Goal: Task Accomplishment & Management: Use online tool/utility

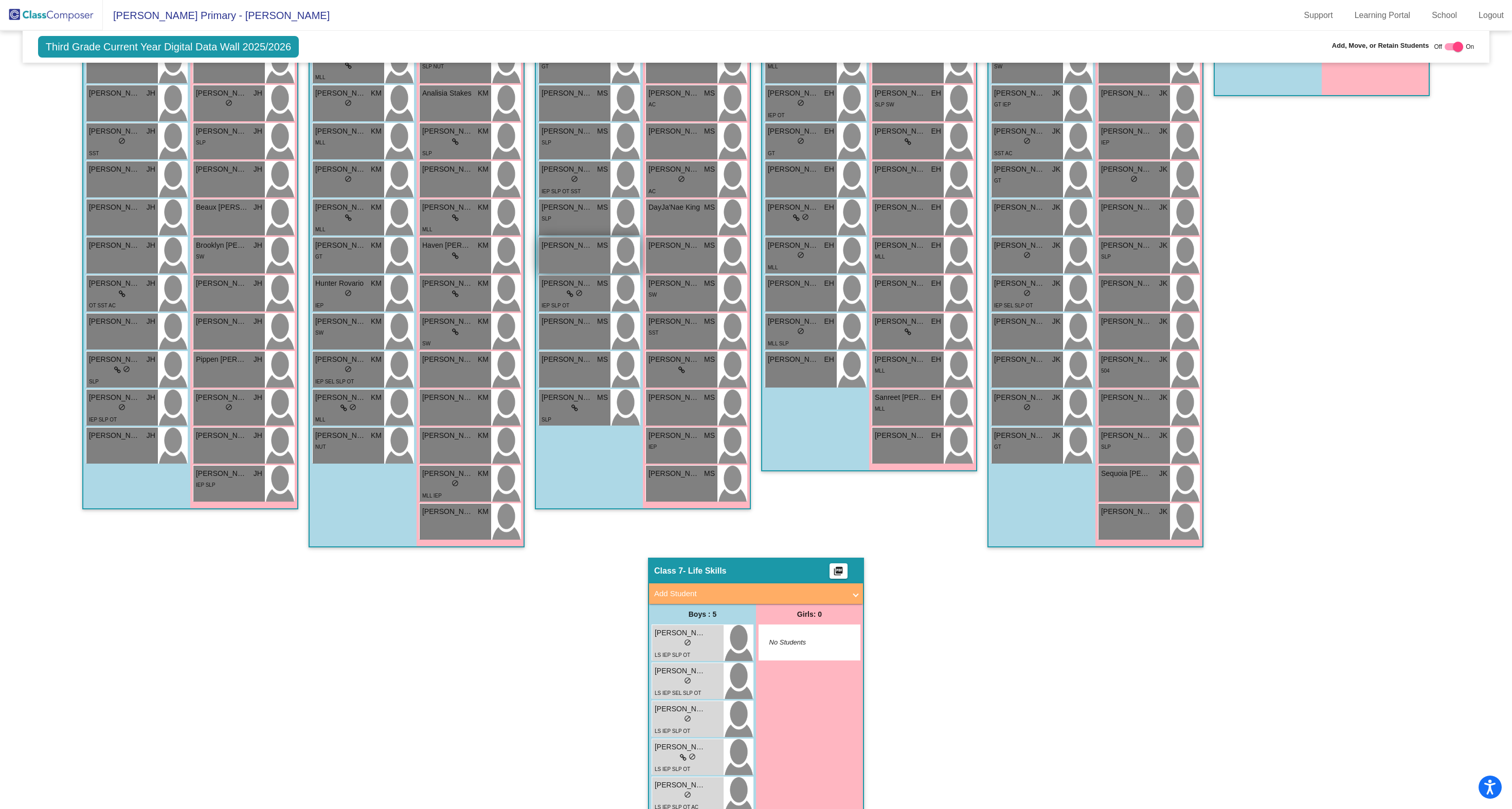
scroll to position [390, 0]
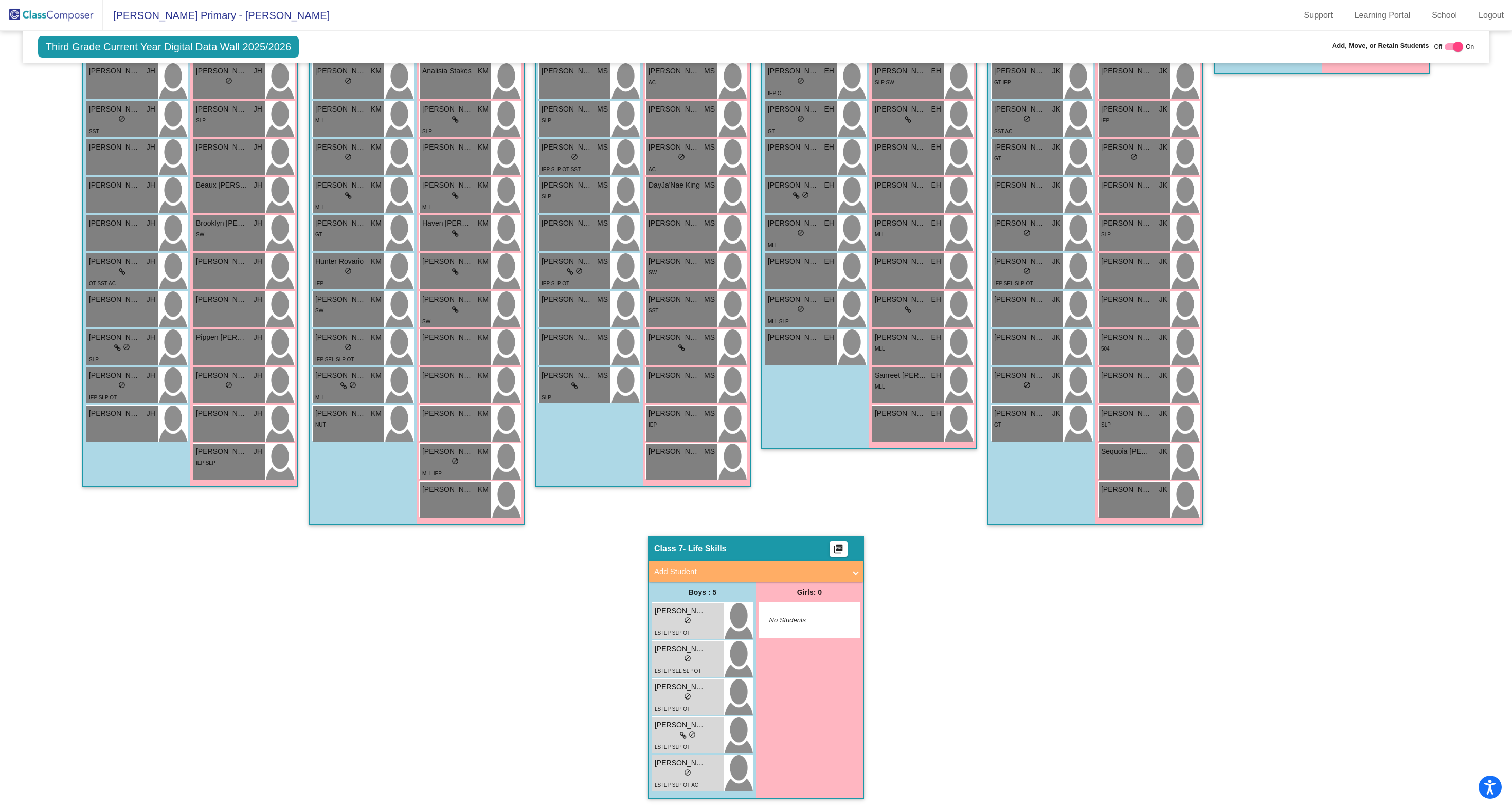
click at [1061, 662] on div "Hallway - Hallway Class picture_as_pdf Add Student First Name Last Name Student…" at bounding box center [756, 364] width 1452 height 889
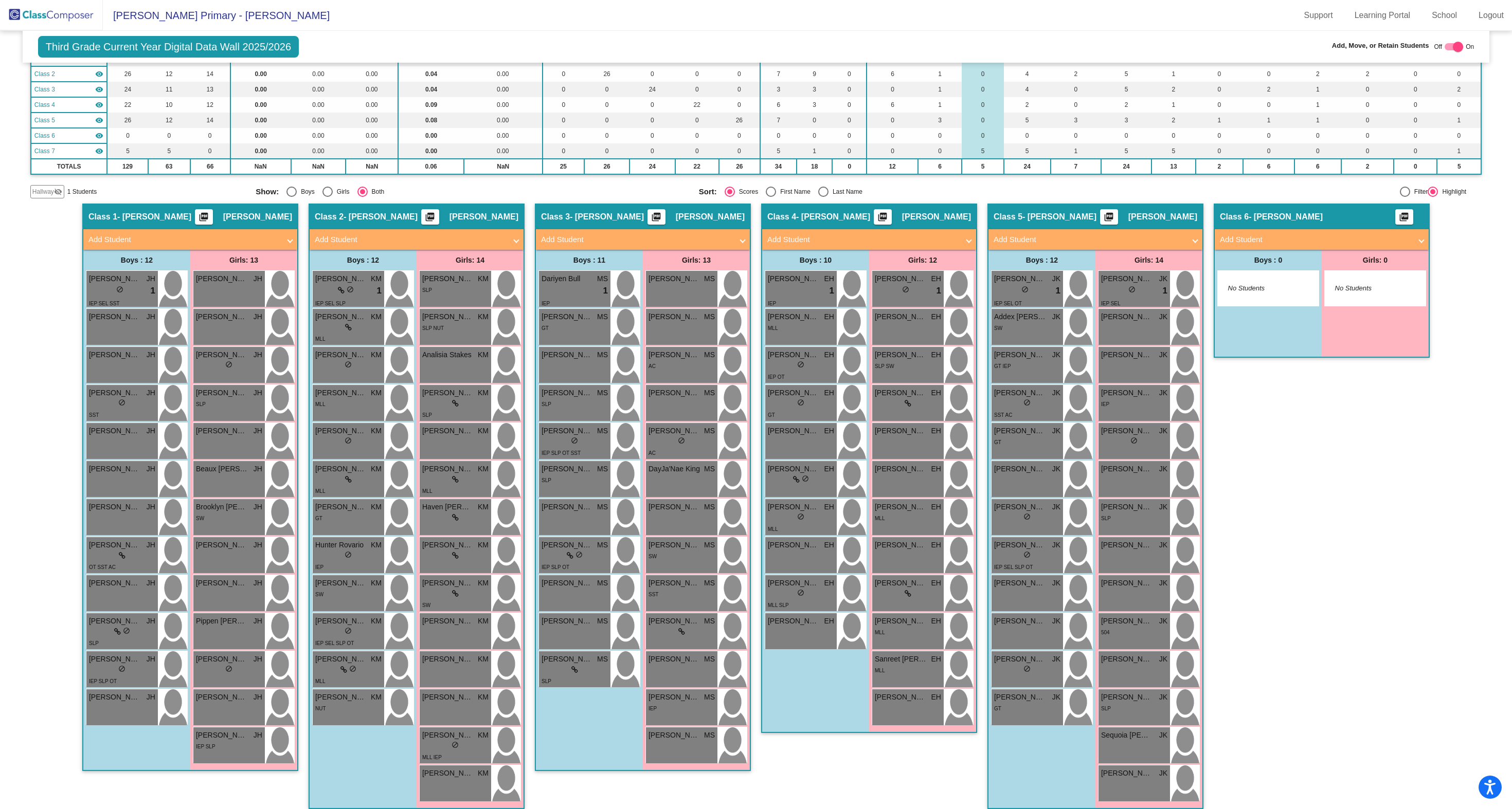
scroll to position [0, 0]
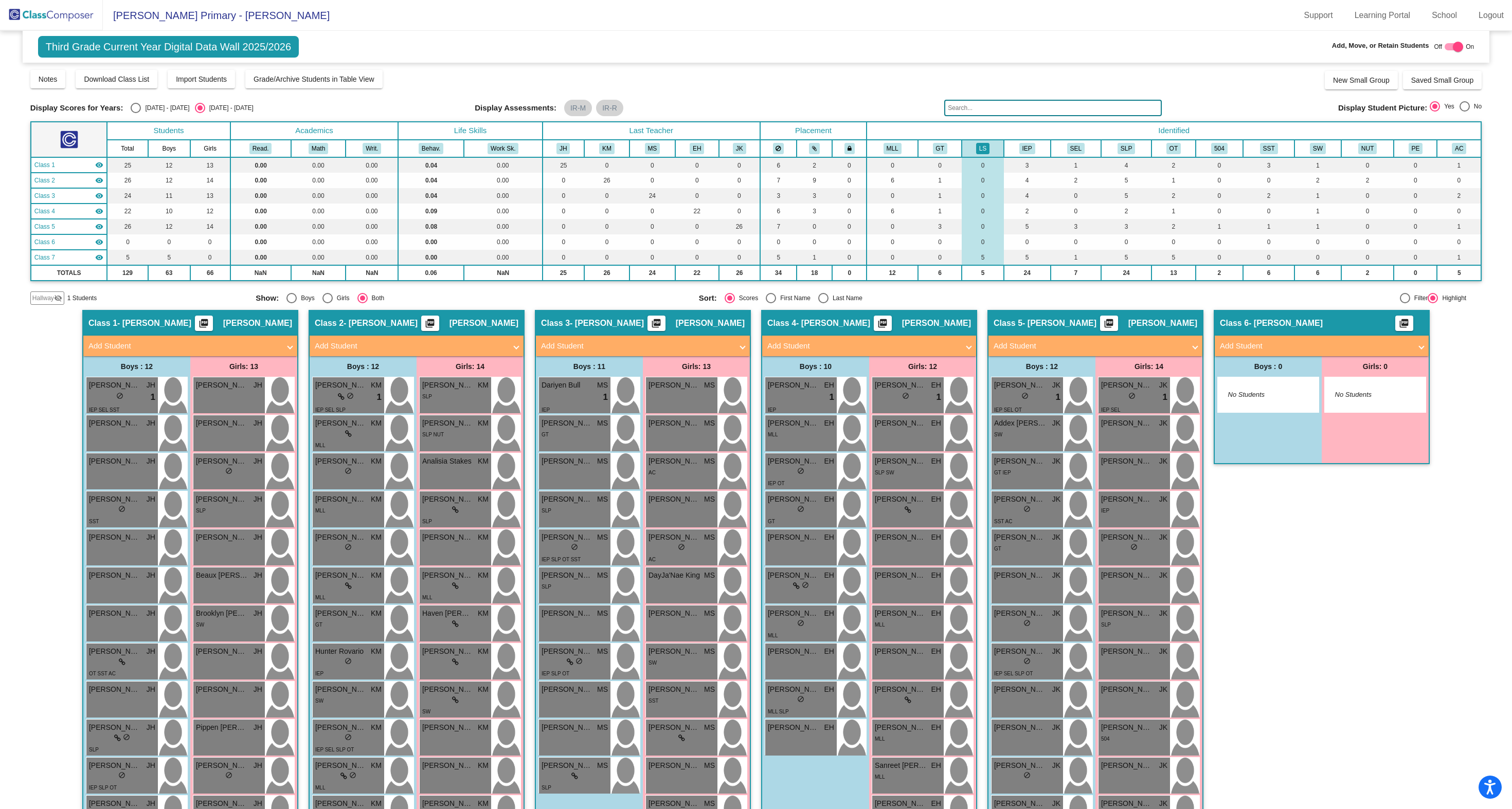
click at [1456, 44] on div at bounding box center [1458, 47] width 11 height 11
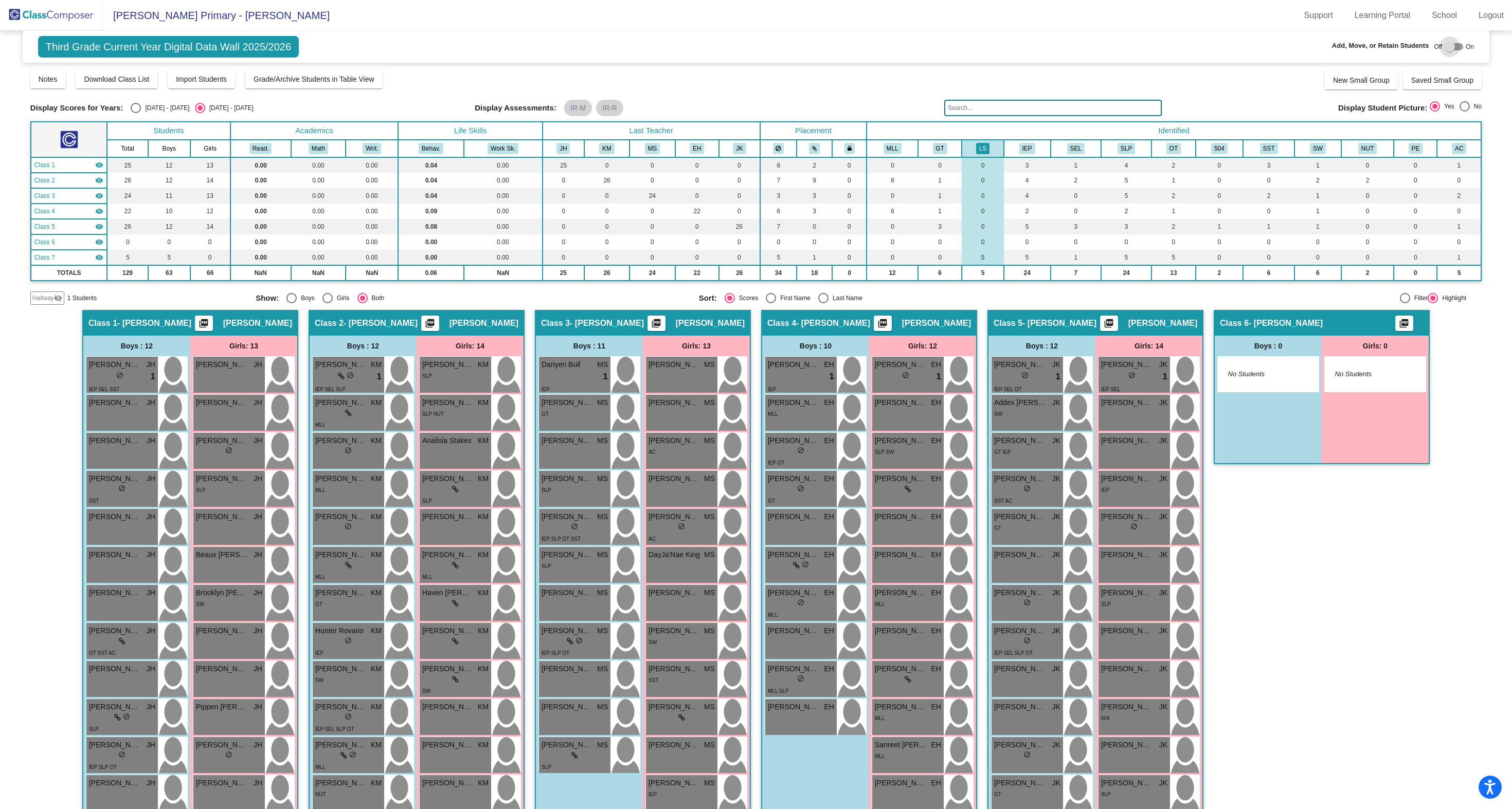
click at [1449, 46] on div at bounding box center [1450, 47] width 11 height 11
checkbox input "true"
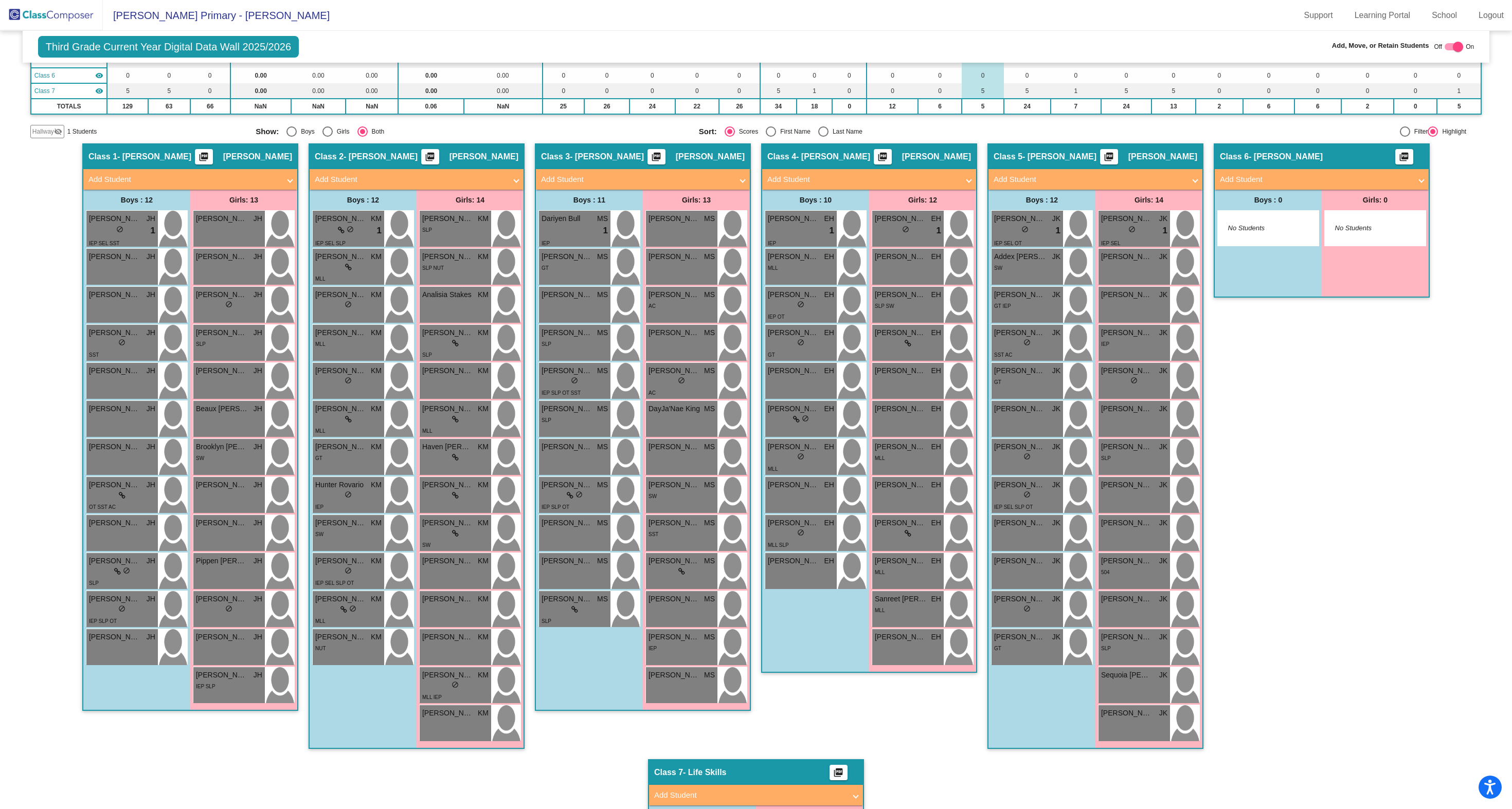
scroll to position [164, 0]
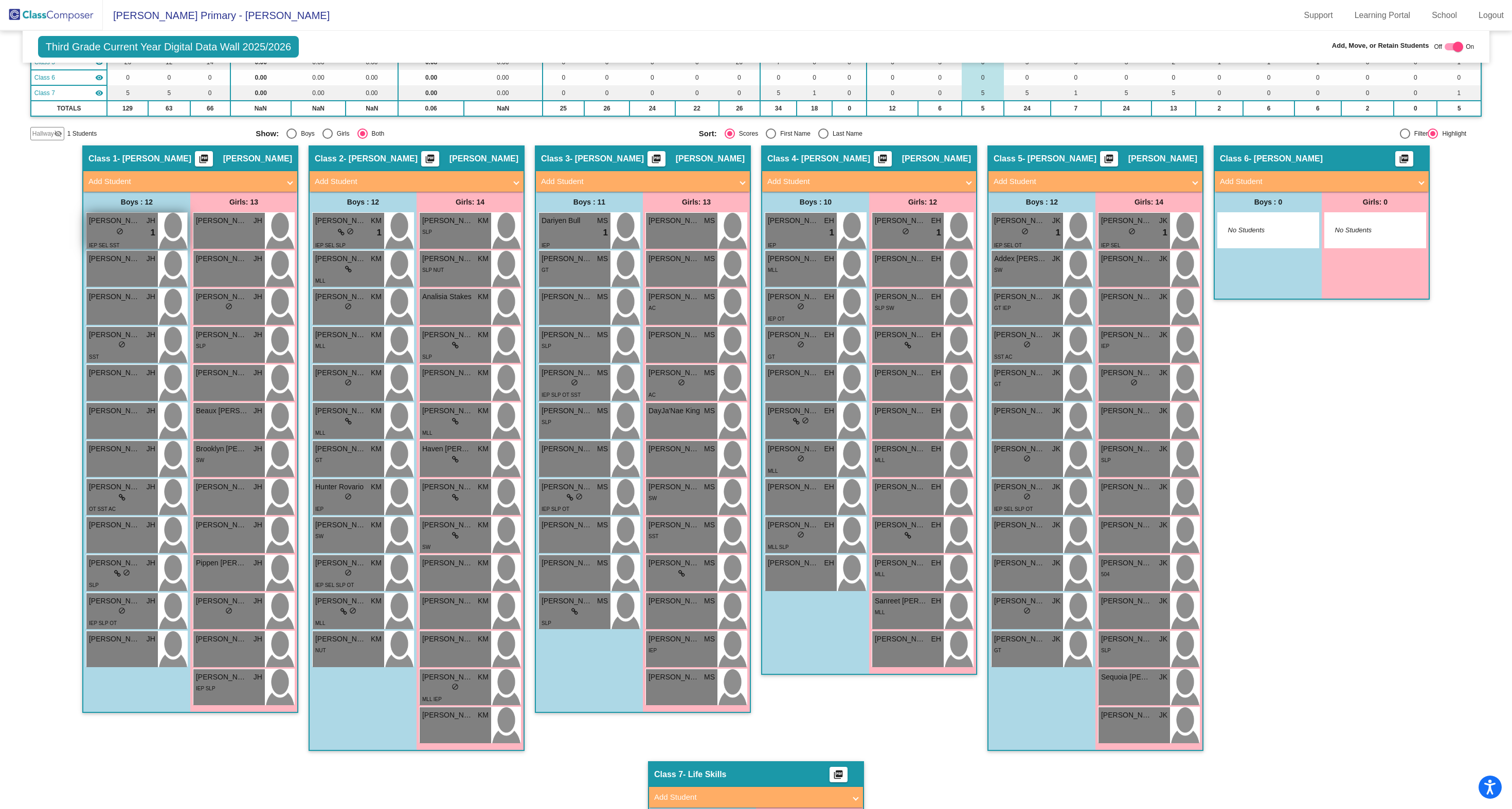
click at [96, 231] on div "lock do_not_disturb_alt 1" at bounding box center [122, 233] width 66 height 13
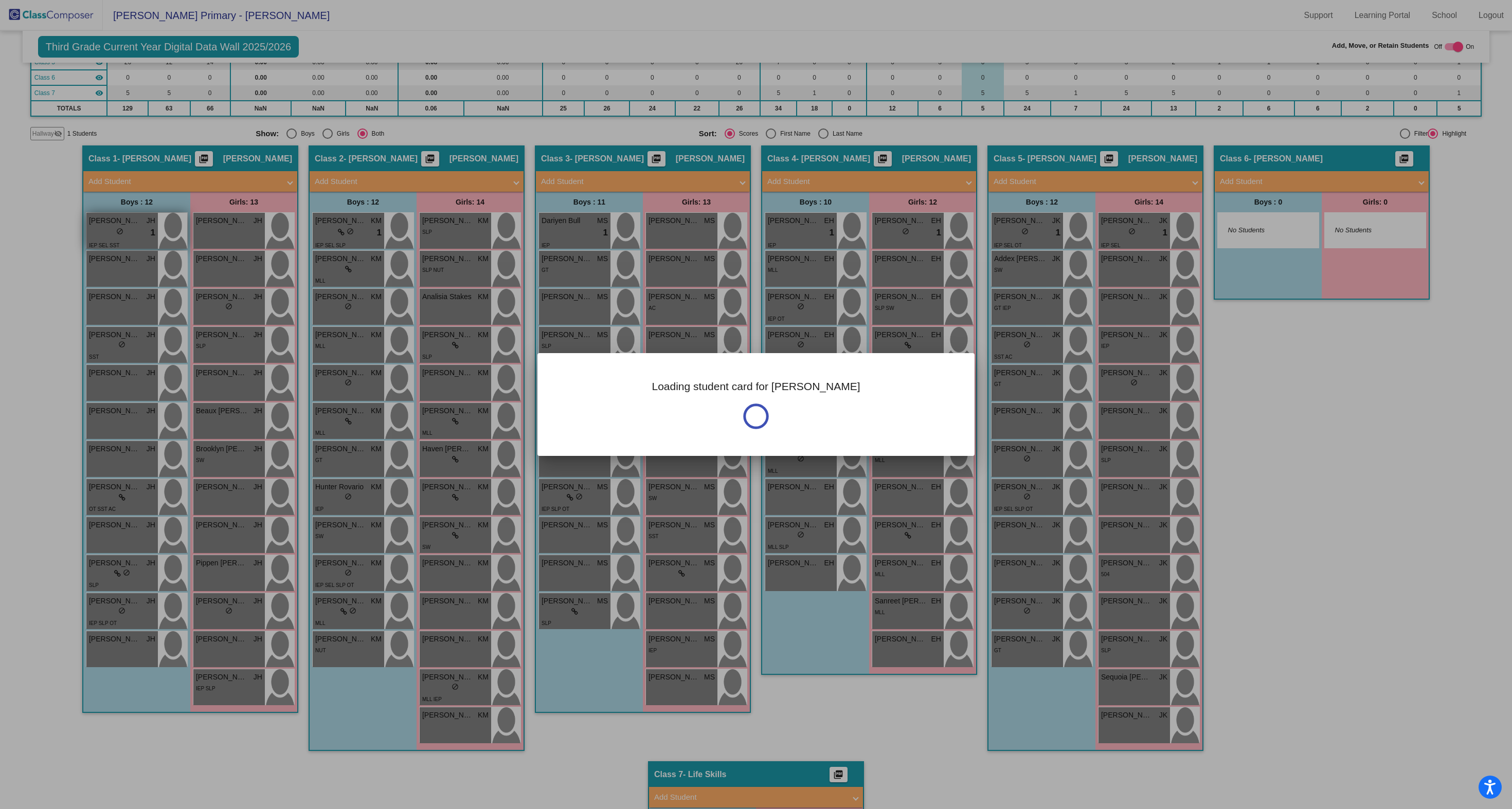
click at [96, 231] on div at bounding box center [756, 404] width 1512 height 809
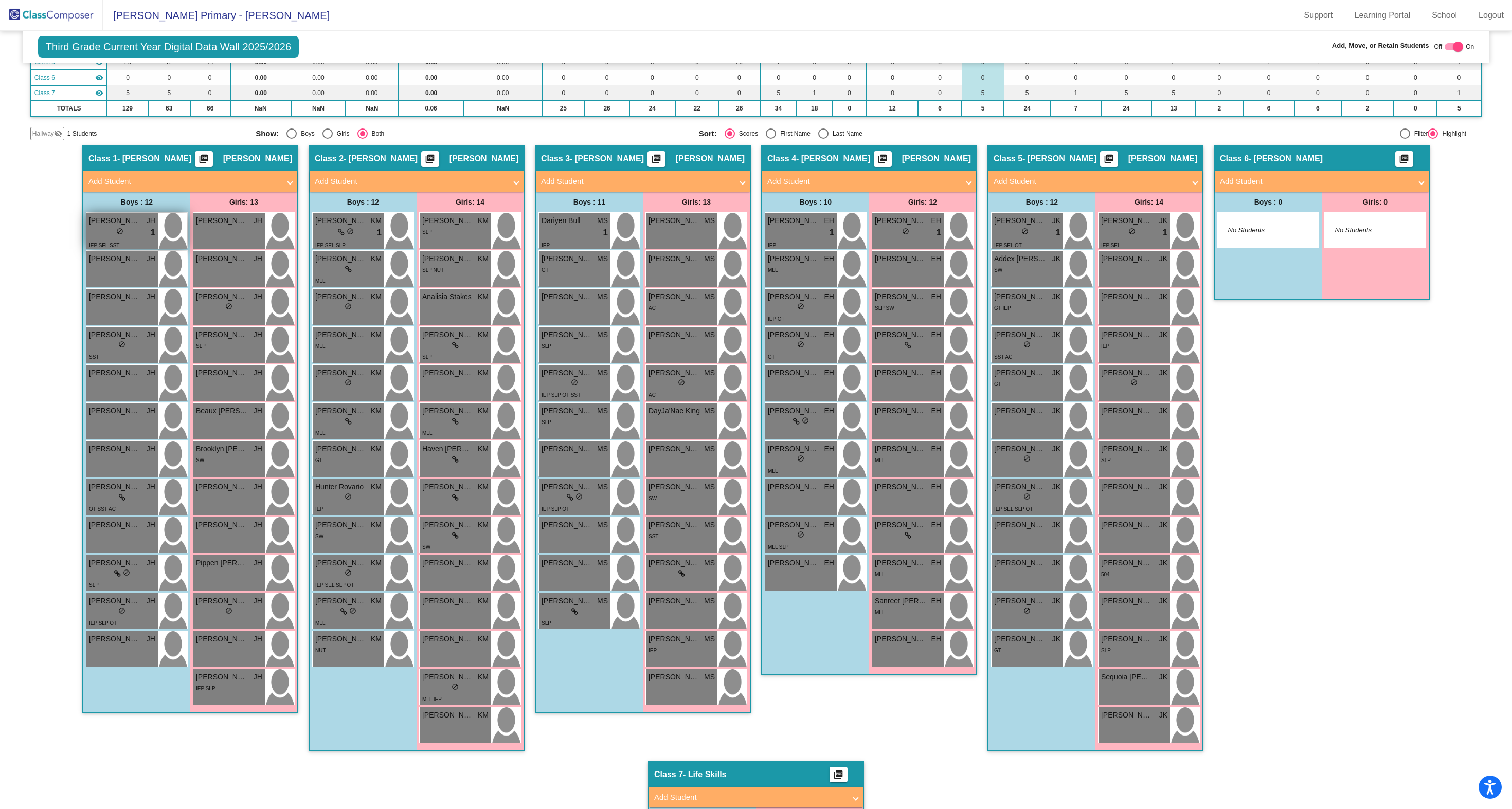
click at [96, 231] on div "lock do_not_disturb_alt 1" at bounding box center [122, 233] width 66 height 13
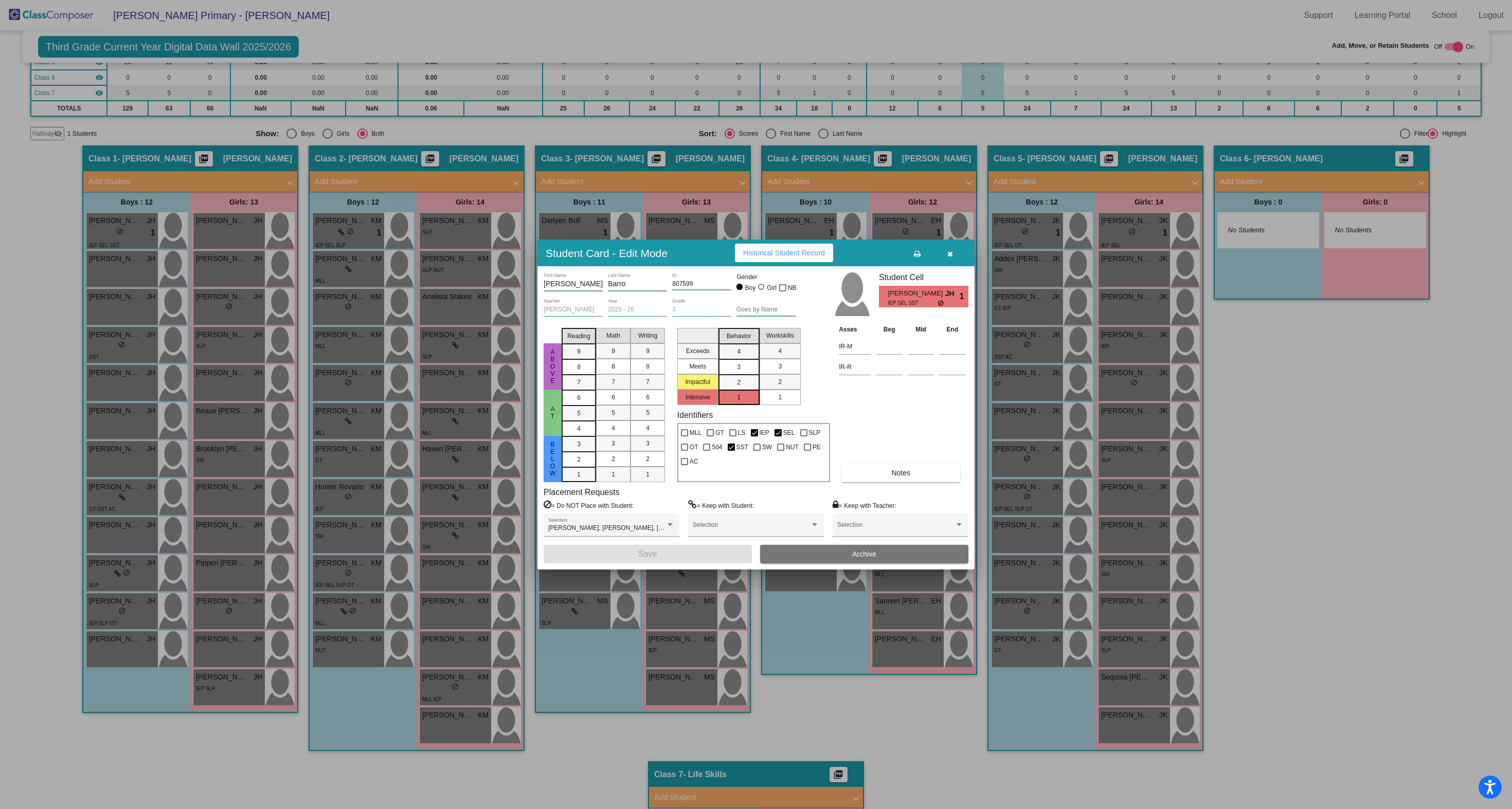
click at [743, 395] on div "1" at bounding box center [739, 397] width 20 height 15
click at [1298, 492] on div at bounding box center [756, 404] width 1512 height 809
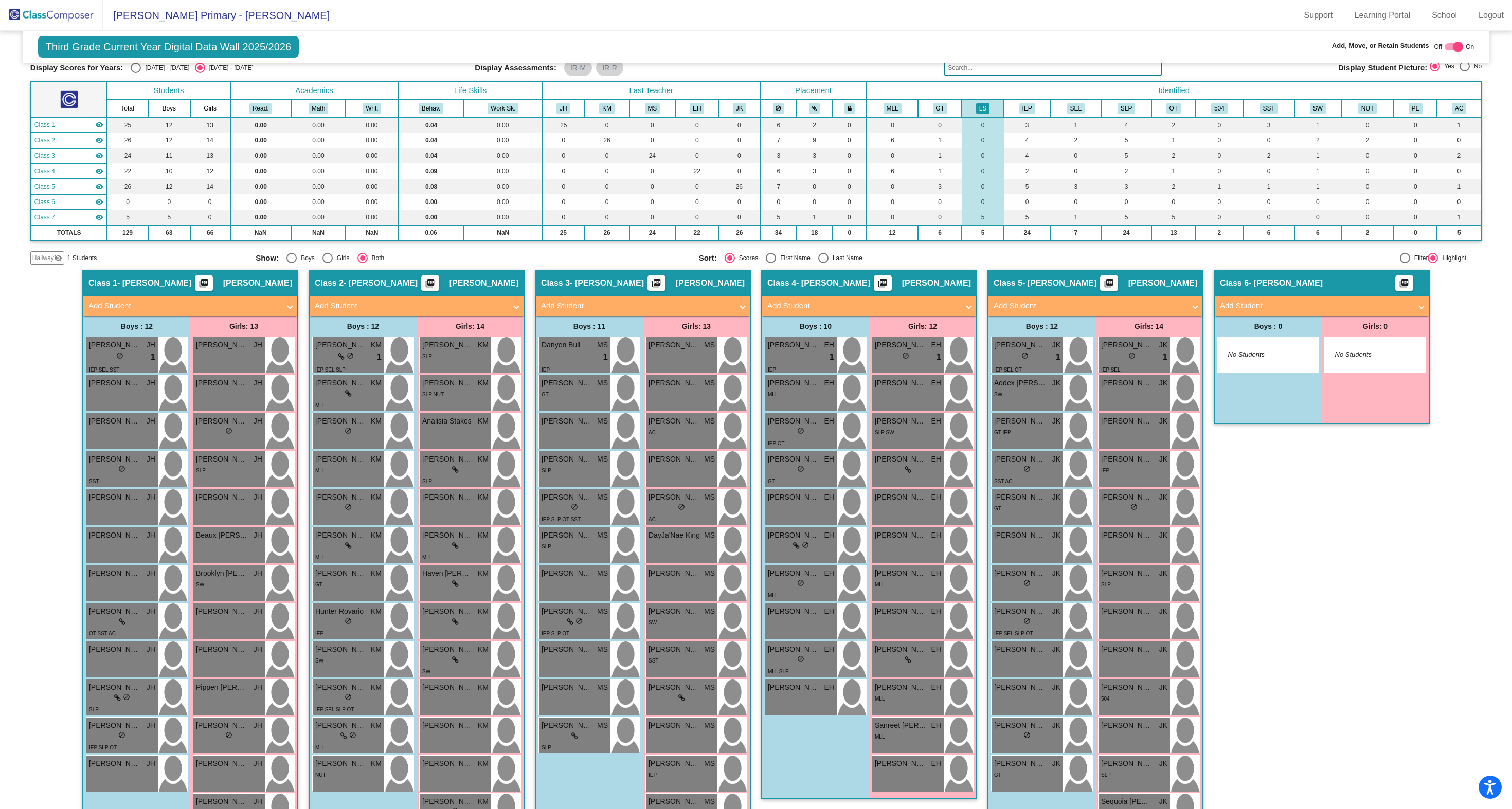
scroll to position [0, 0]
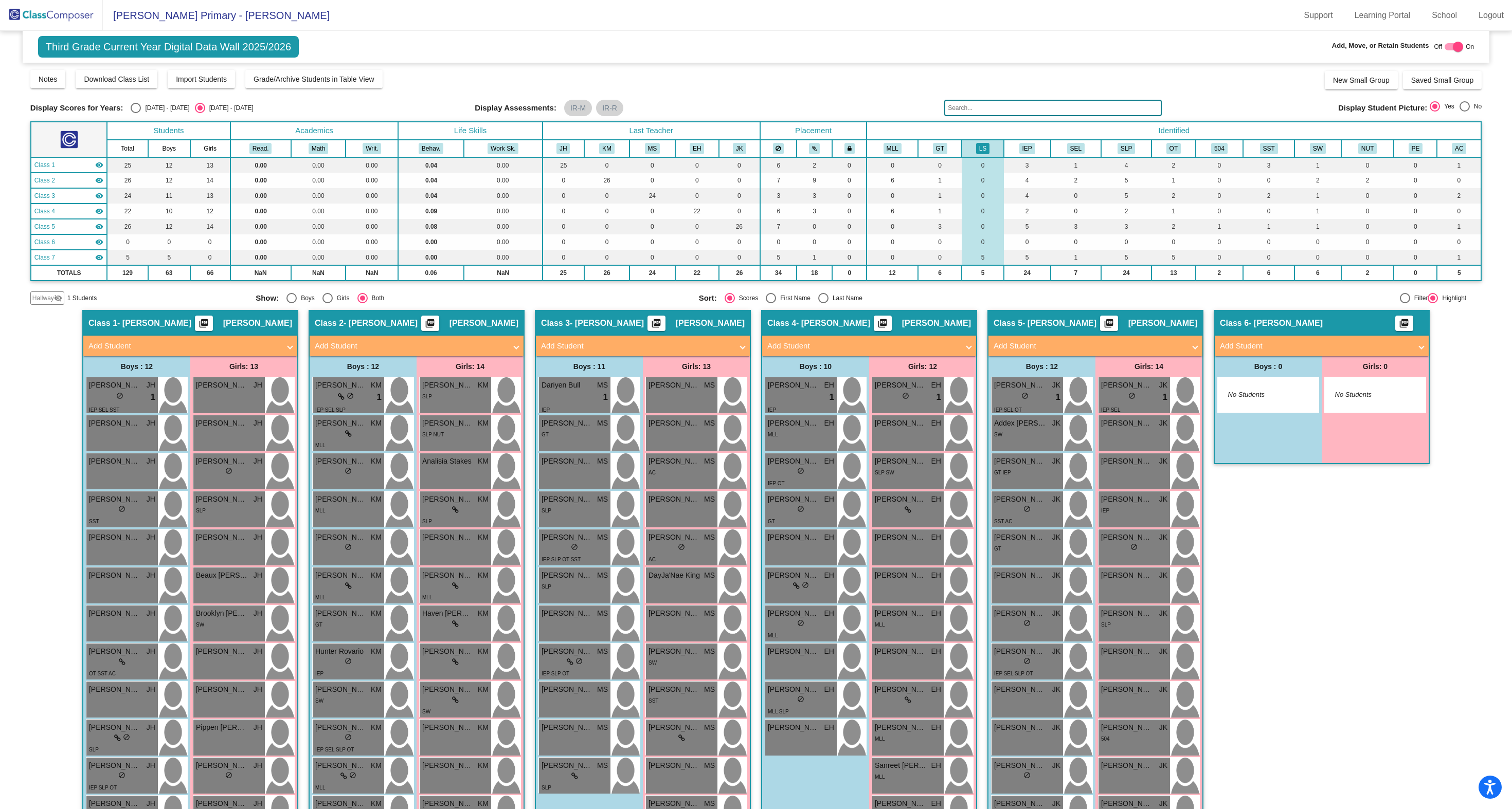
click at [127, 50] on span "Third Grade Current Year Digital Data Wall 2025/2026" at bounding box center [168, 46] width 261 height 22
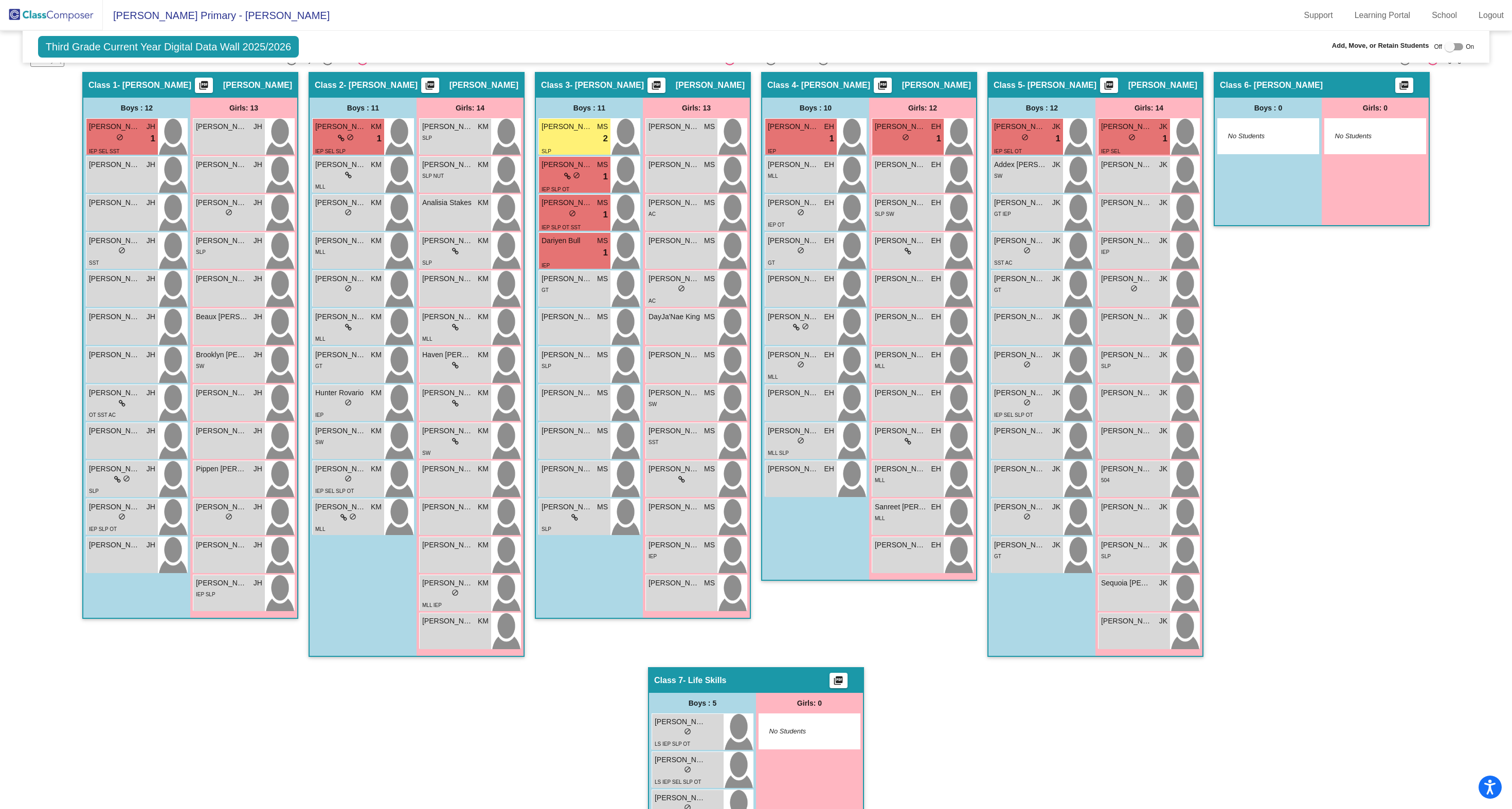
scroll to position [236, 0]
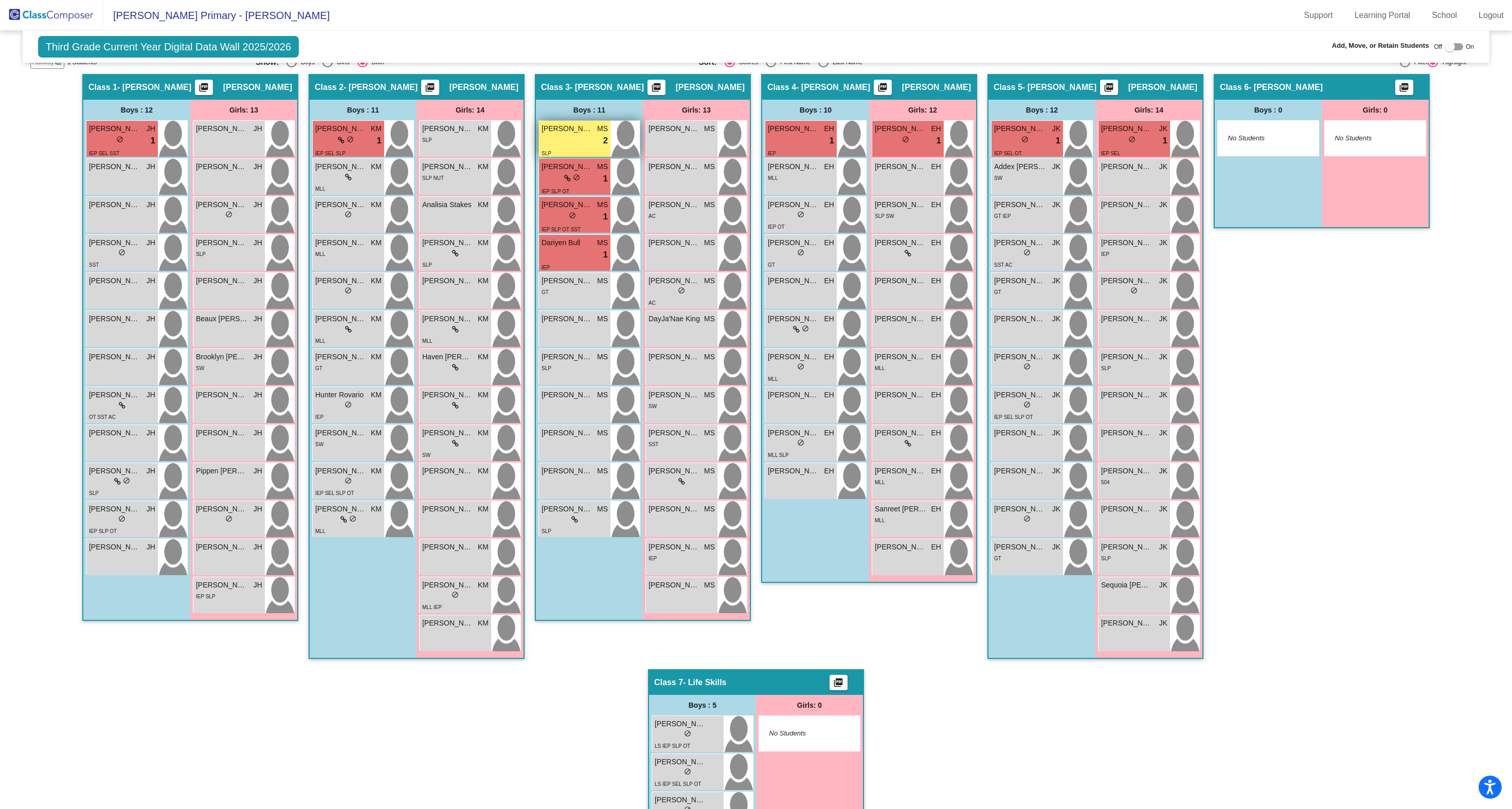
click at [559, 143] on div "lock do_not_disturb_alt 2" at bounding box center [575, 141] width 66 height 13
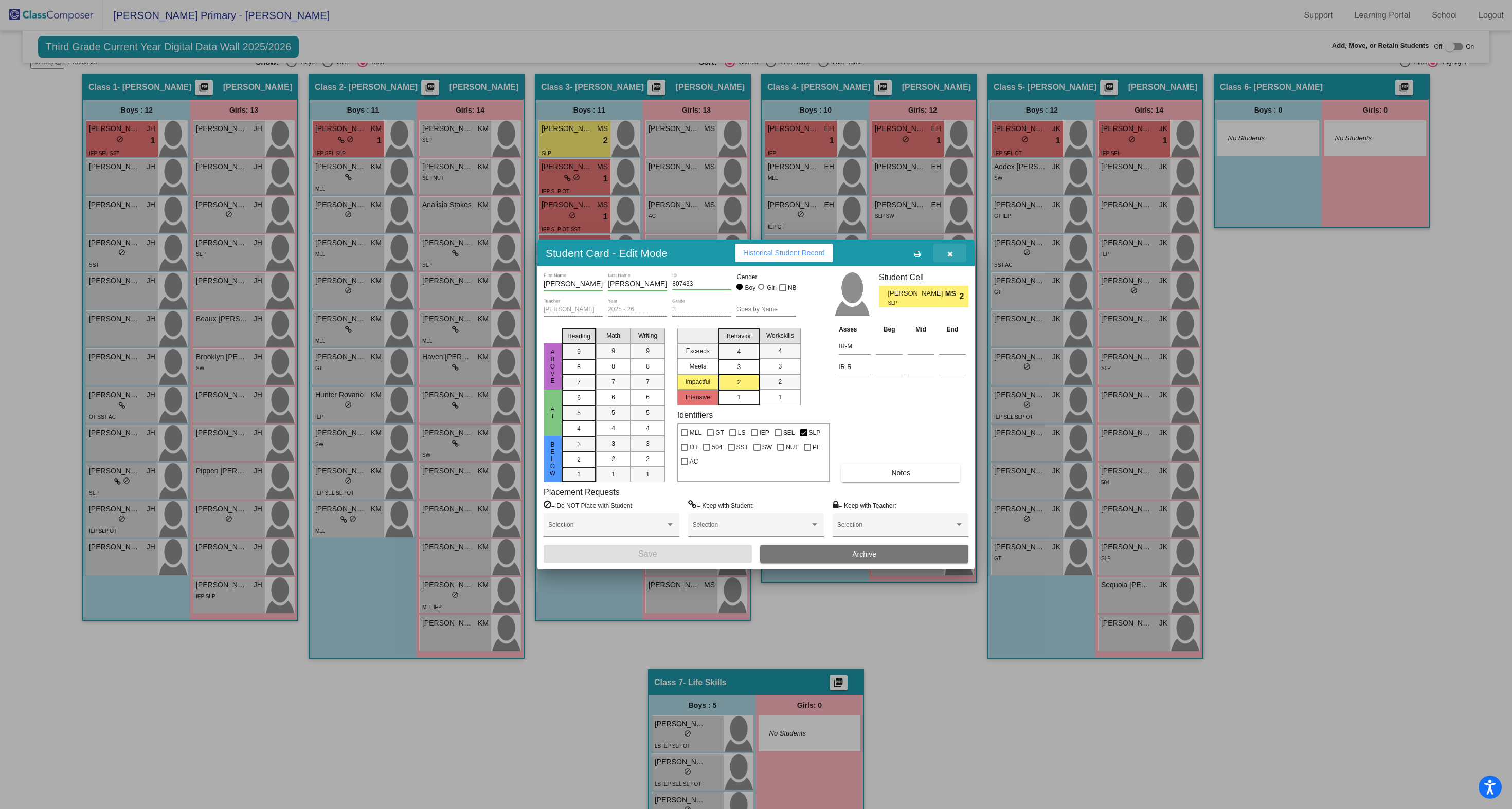
click at [956, 255] on button "button" at bounding box center [950, 253] width 33 height 19
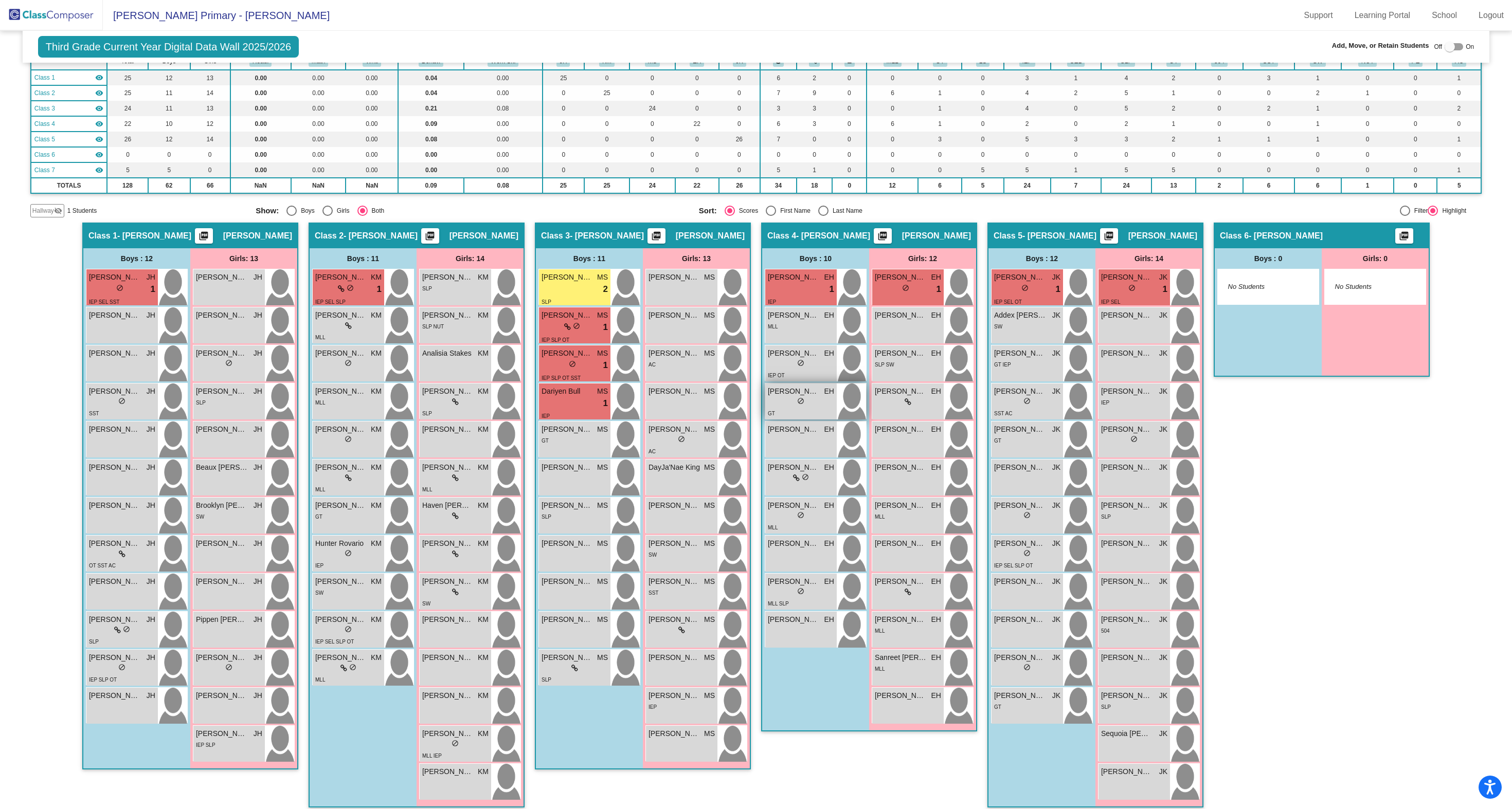
scroll to position [0, 0]
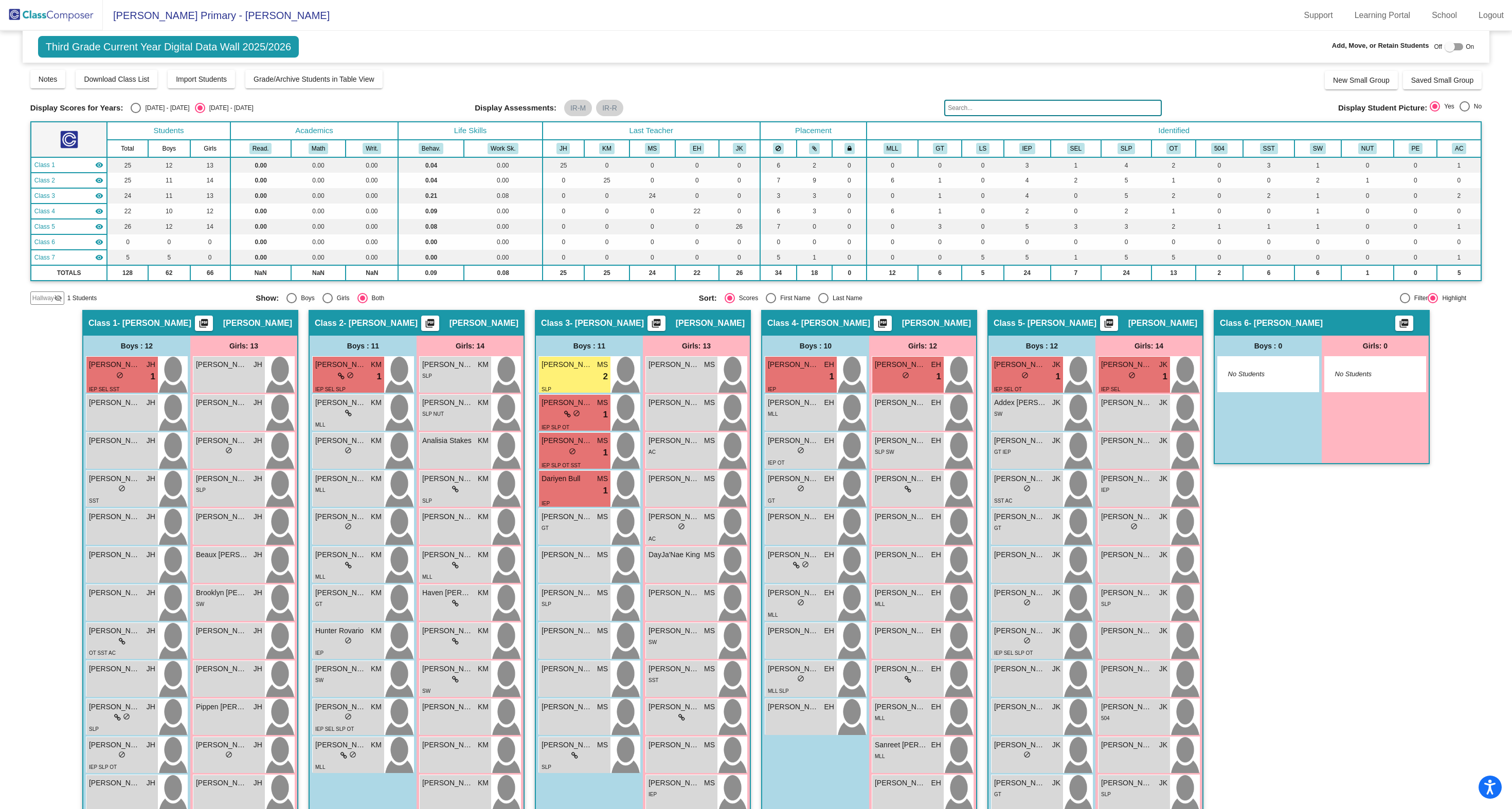
click at [1446, 46] on div at bounding box center [1450, 47] width 11 height 11
checkbox input "true"
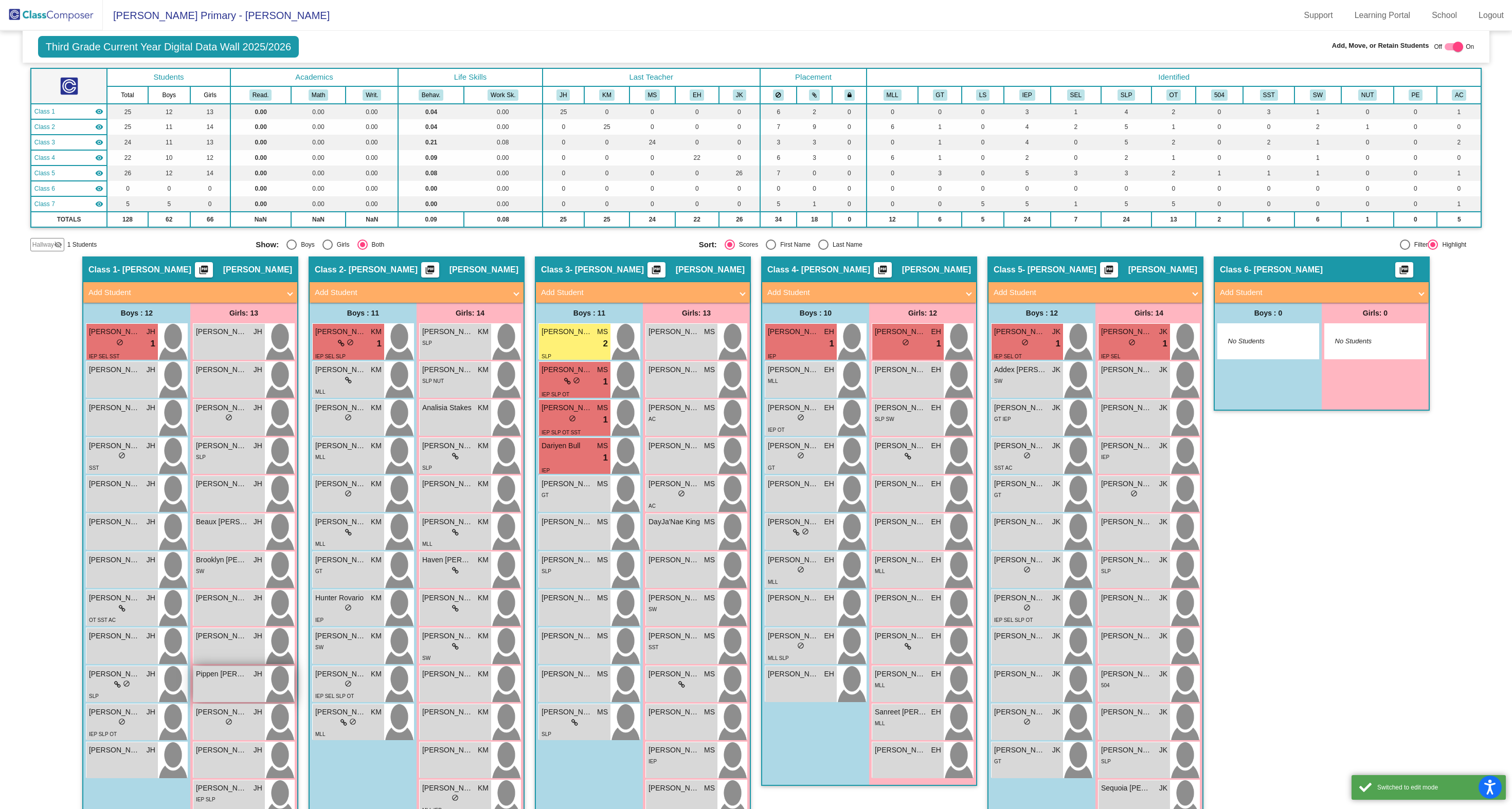
scroll to position [55, 0]
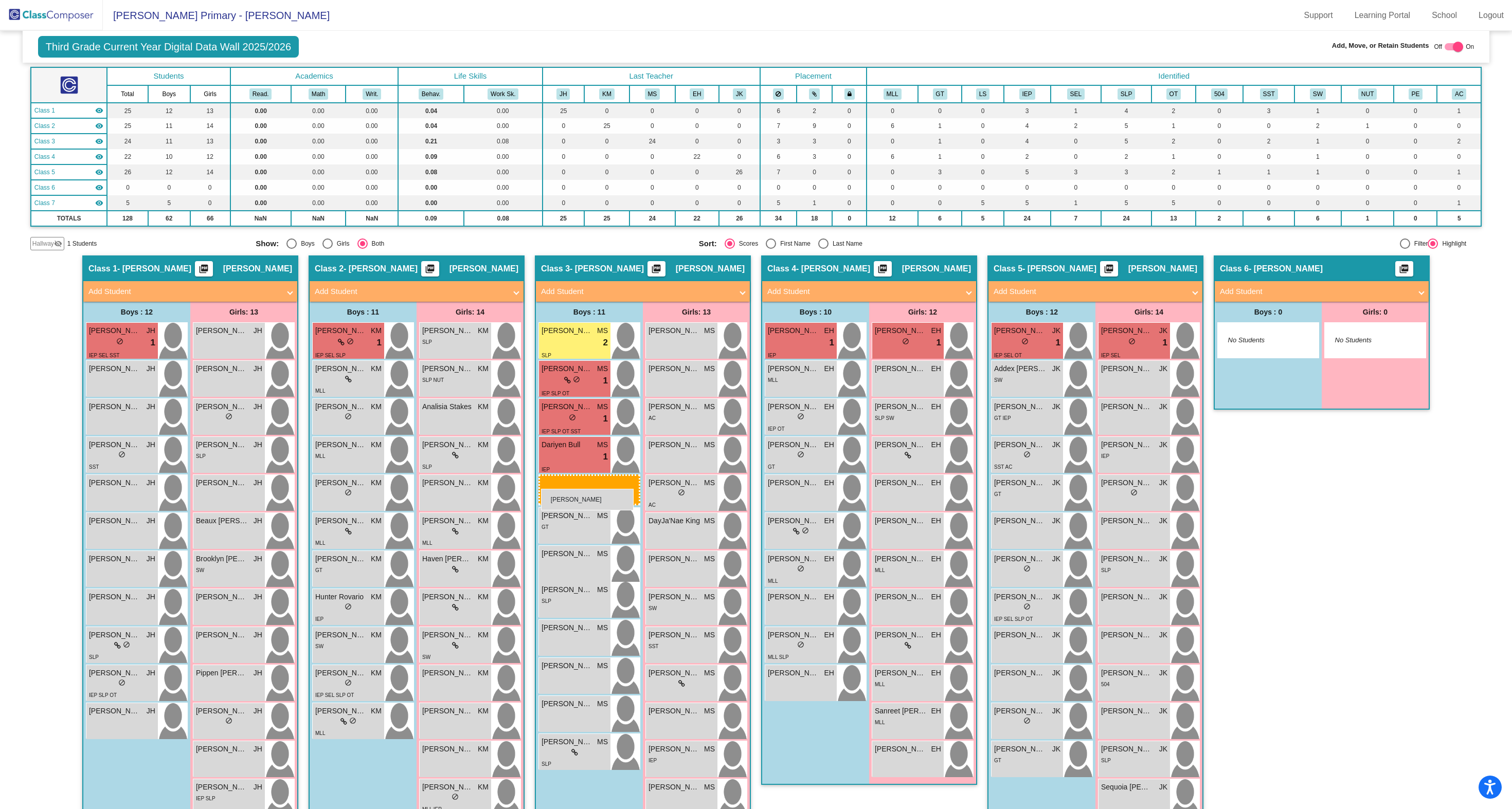
drag, startPoint x: 108, startPoint y: 615, endPoint x: 541, endPoint y: 489, distance: 451.0
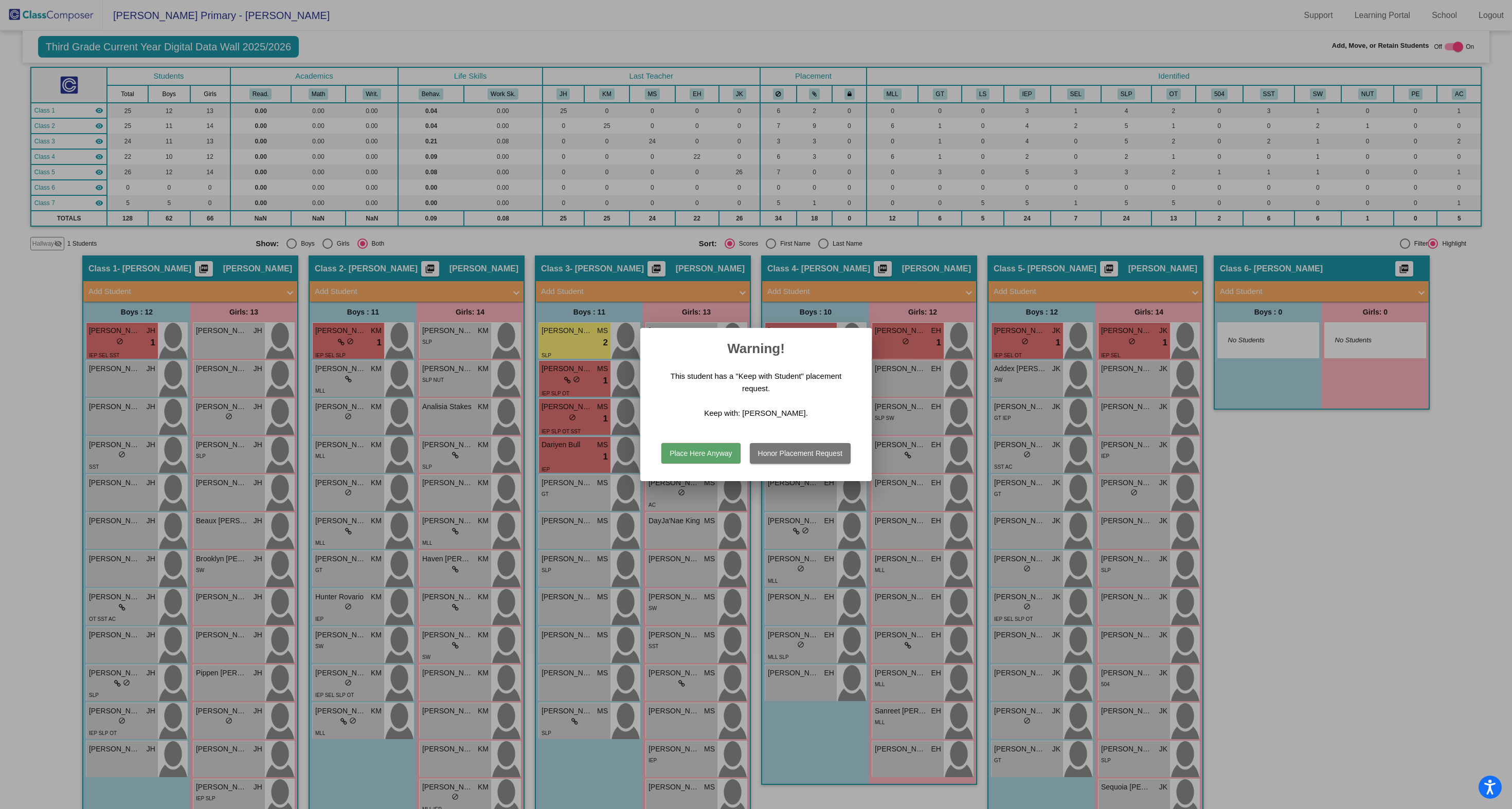
click at [715, 453] on button "Place Here Anyway" at bounding box center [701, 453] width 79 height 21
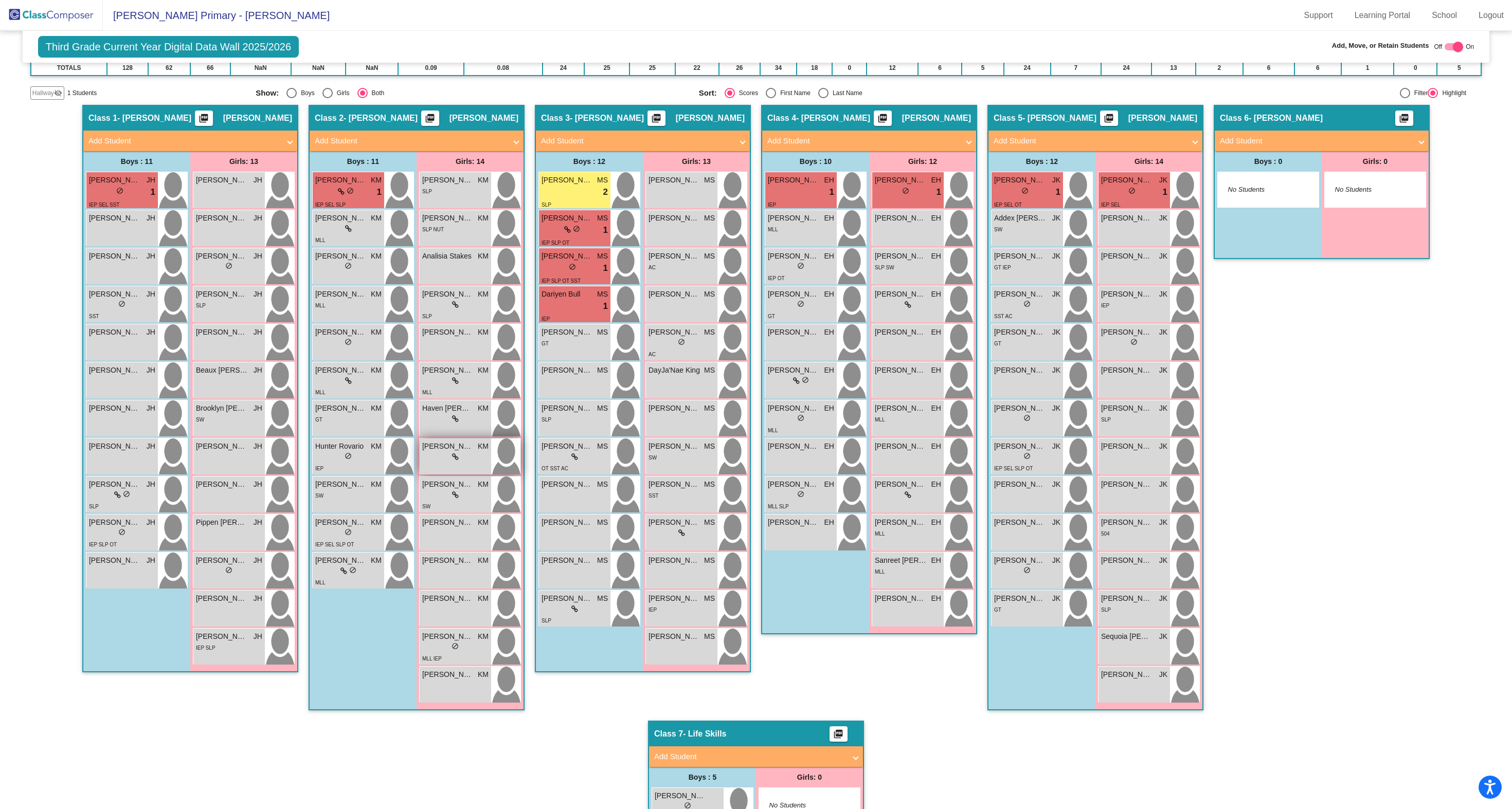
scroll to position [203, 0]
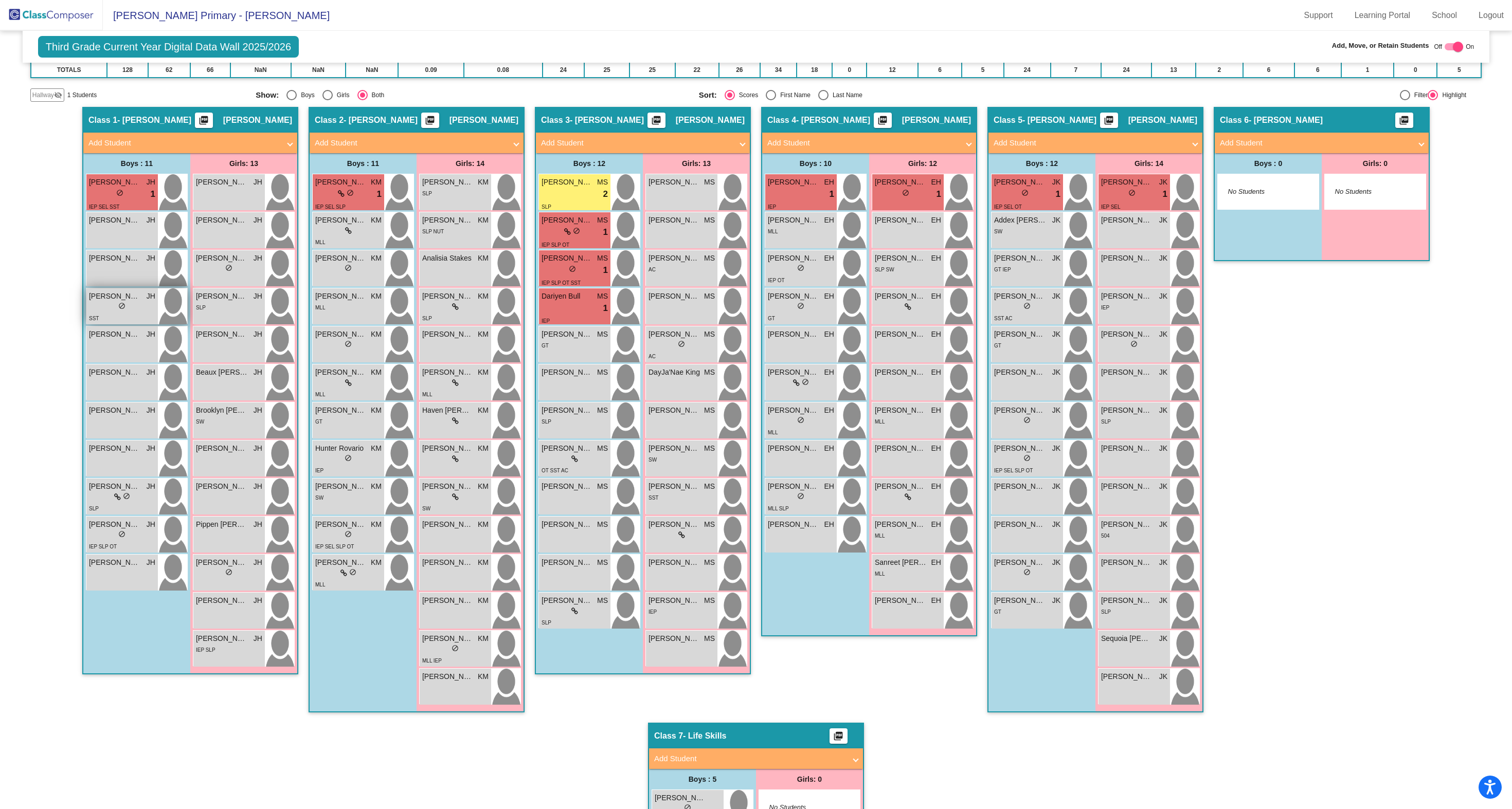
click at [110, 311] on div "lock do_not_disturb_alt" at bounding box center [122, 307] width 66 height 11
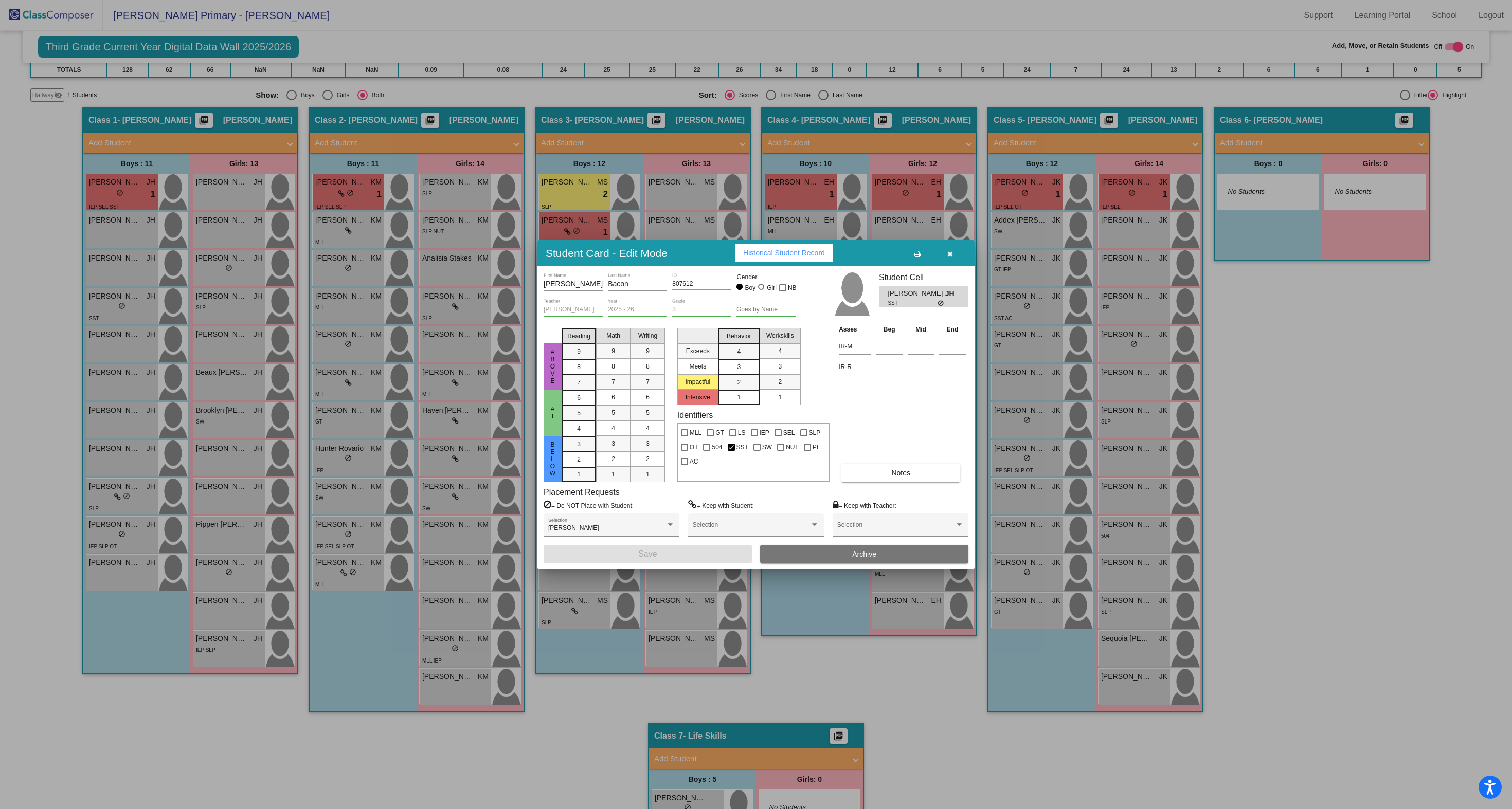
click at [740, 398] on span "1" at bounding box center [739, 397] width 4 height 9
click at [682, 564] on div "Carson First Name Bacon Last Name 807612 ID Gender Boy Girl NB Julia Harris Tea…" at bounding box center [756, 418] width 437 height 303
click at [681, 557] on button "Save" at bounding box center [647, 554] width 208 height 19
